Goal: Task Accomplishment & Management: Use online tool/utility

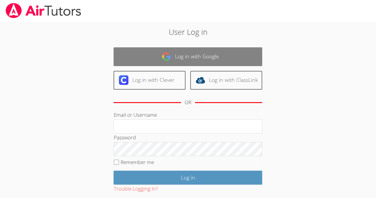
click at [180, 60] on link "Log in with Google" at bounding box center [188, 56] width 149 height 19
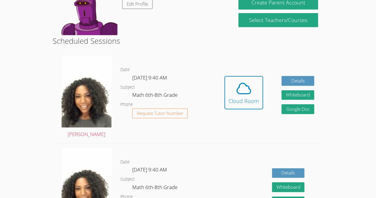
scroll to position [121, 0]
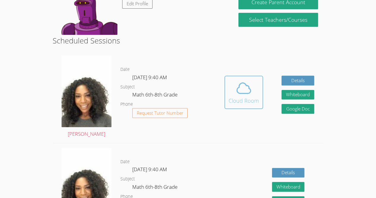
click at [245, 98] on div "Cloud Room" at bounding box center [244, 100] width 30 height 8
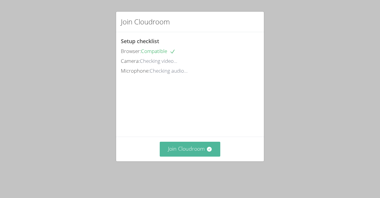
click at [203, 153] on button "Join Cloudroom" at bounding box center [190, 148] width 61 height 15
click at [208, 151] on icon at bounding box center [209, 148] width 5 height 5
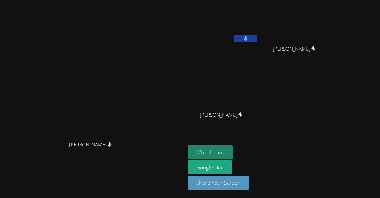
click at [233, 151] on button "Whiteboard" at bounding box center [210, 152] width 45 height 14
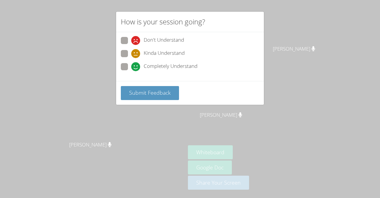
click at [125, 48] on div "Don't Understand Kinda Understand Completely Understand" at bounding box center [190, 55] width 138 height 37
click at [125, 49] on div "Don't Understand Kinda Understand Completely Understand" at bounding box center [190, 55] width 138 height 37
click at [131, 58] on span at bounding box center [131, 58] width 0 height 0
click at [131, 51] on input "Kinda Understand" at bounding box center [133, 52] width 5 height 5
radio input "true"
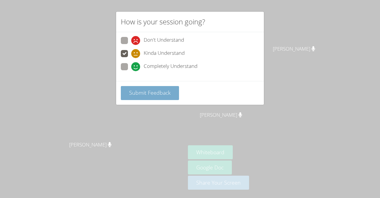
click at [162, 92] on span "Submit Feedback" at bounding box center [150, 92] width 42 height 7
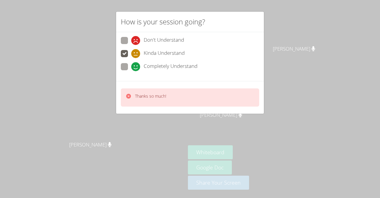
click at [129, 96] on icon at bounding box center [129, 96] width 6 height 6
